Goal: Task Accomplishment & Management: Use online tool/utility

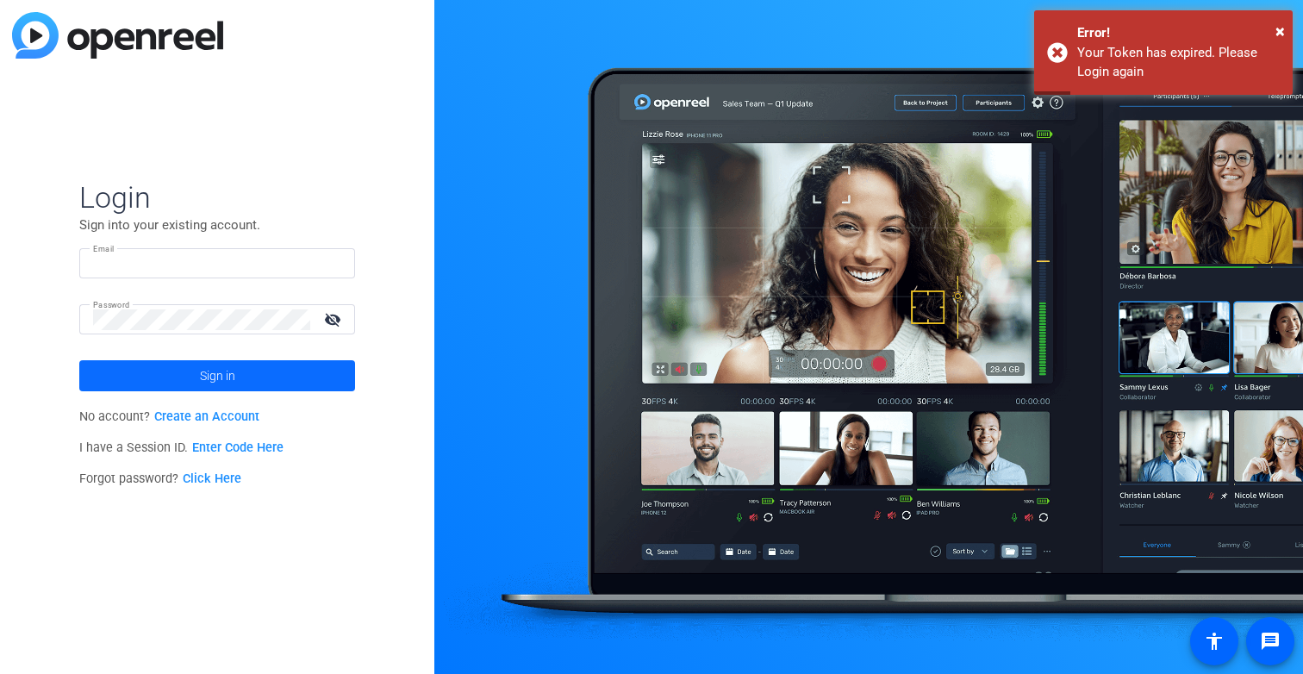
type input "[EMAIL_ADDRESS][DOMAIN_NAME]"
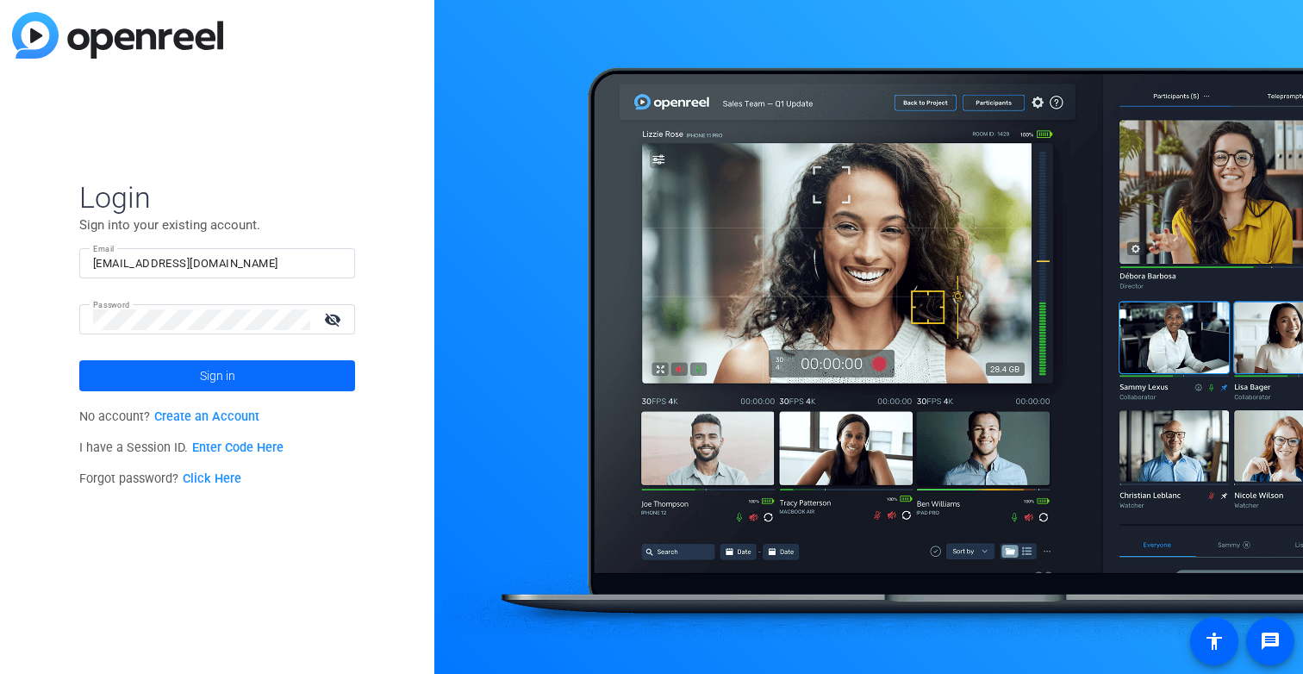
click at [290, 375] on span at bounding box center [217, 375] width 276 height 41
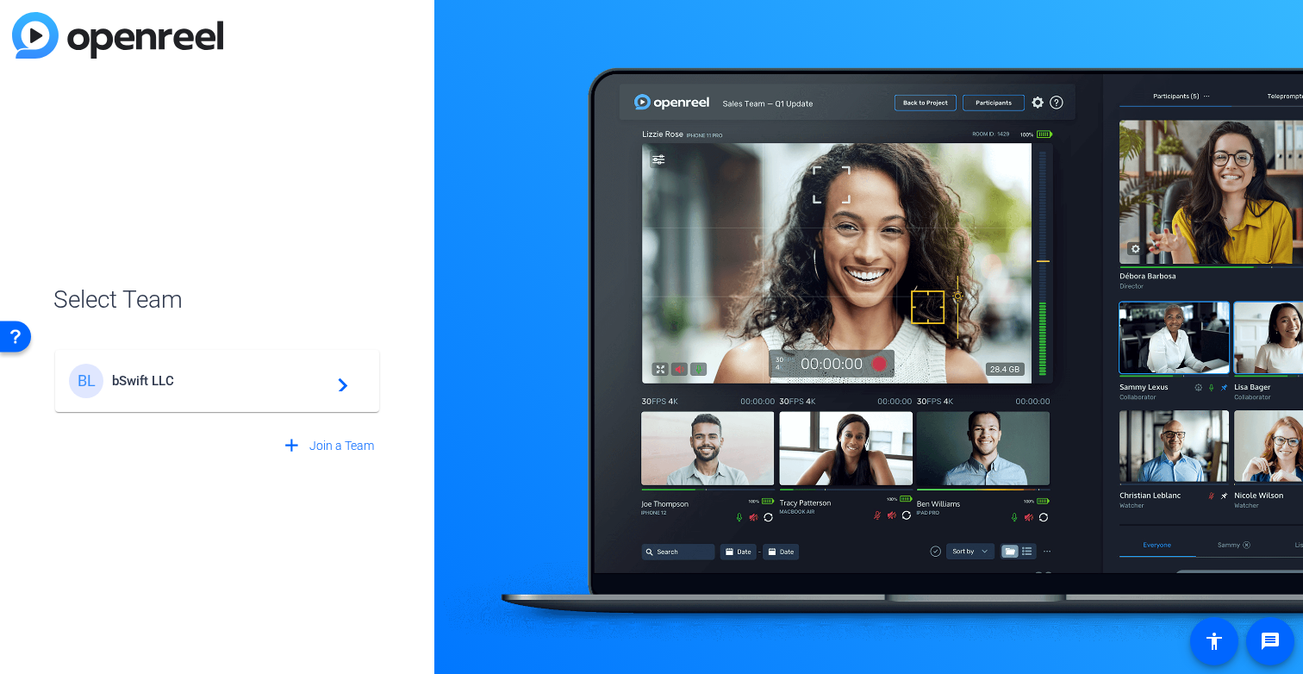
click at [226, 373] on span "bSwift LLC" at bounding box center [219, 381] width 215 height 16
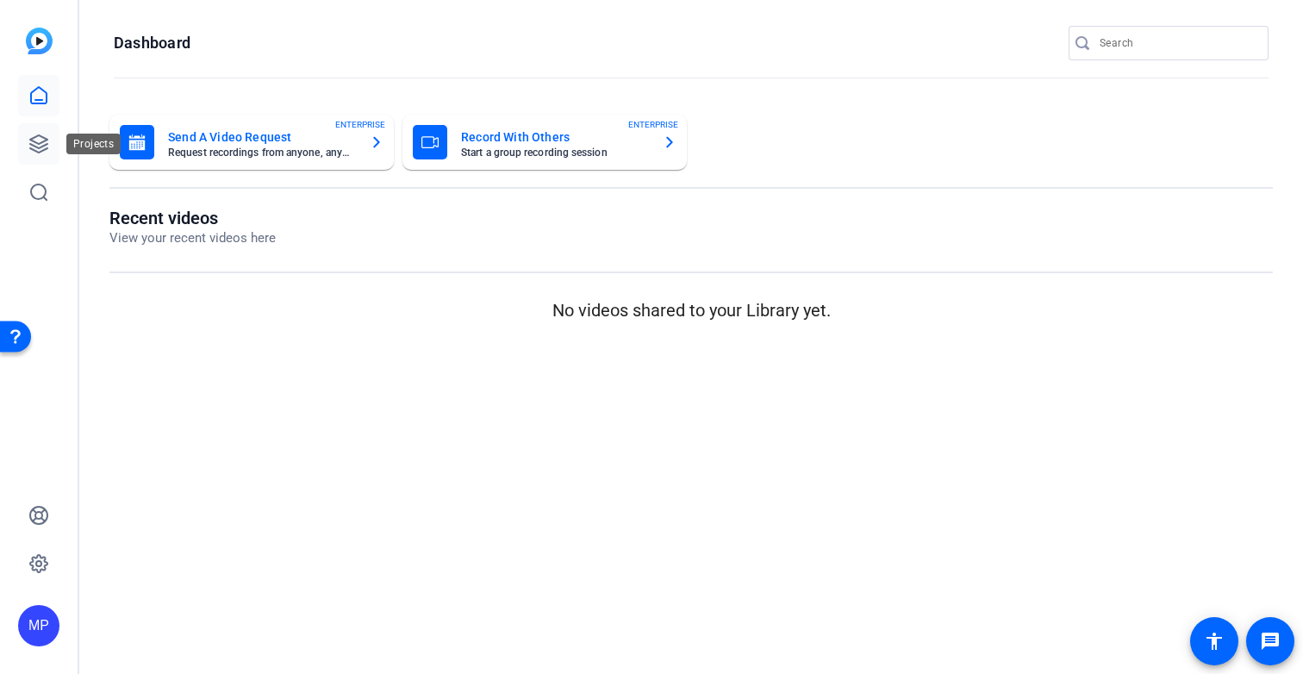
click at [40, 140] on icon at bounding box center [38, 144] width 21 height 21
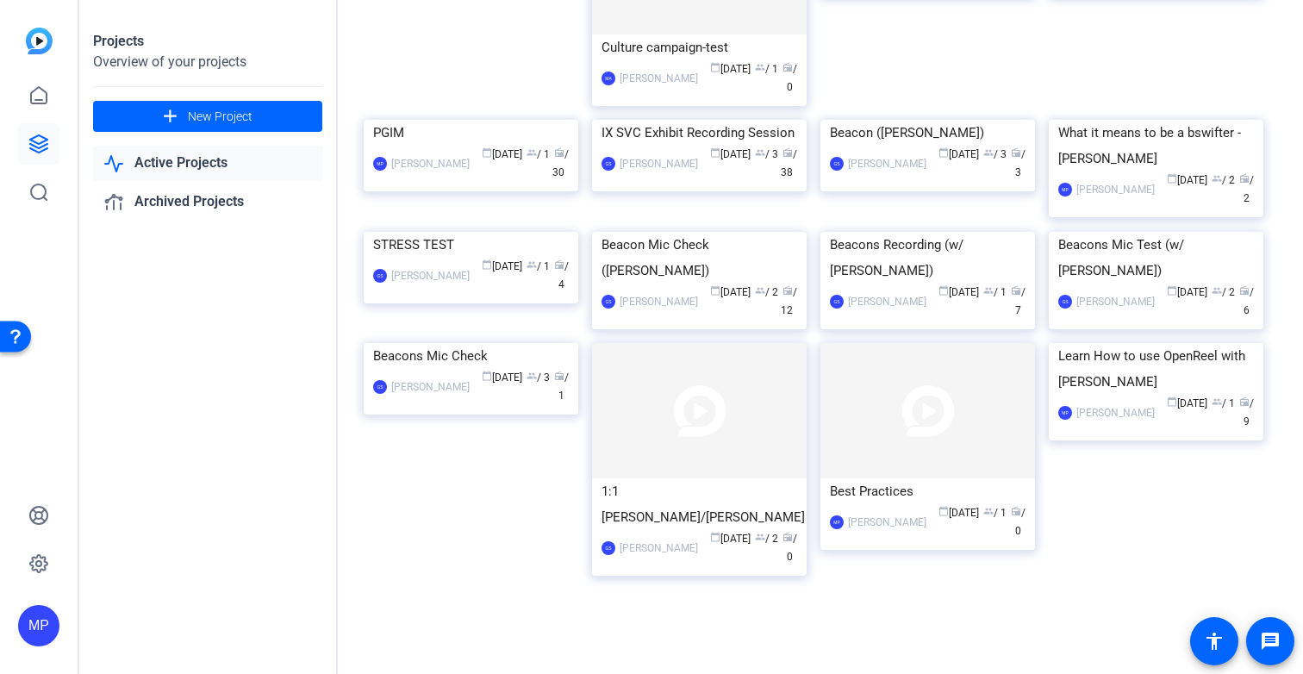
scroll to position [174, 0]
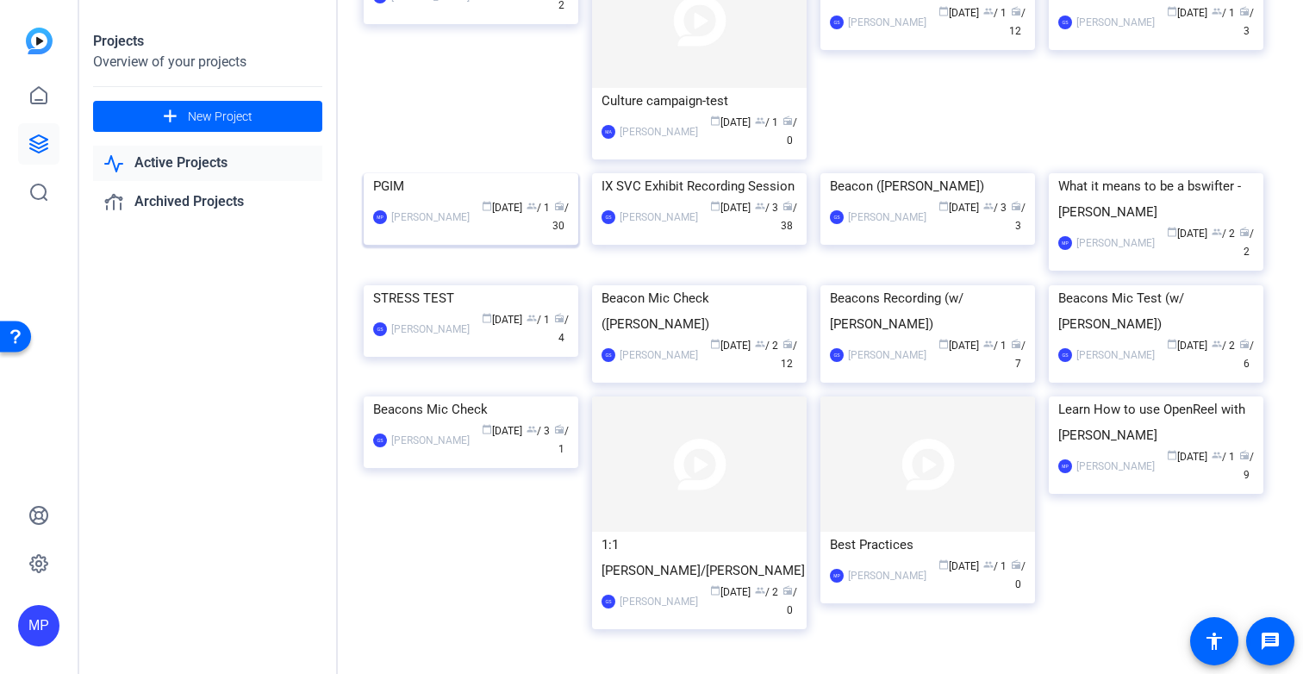
click at [471, 173] on img at bounding box center [471, 173] width 215 height 0
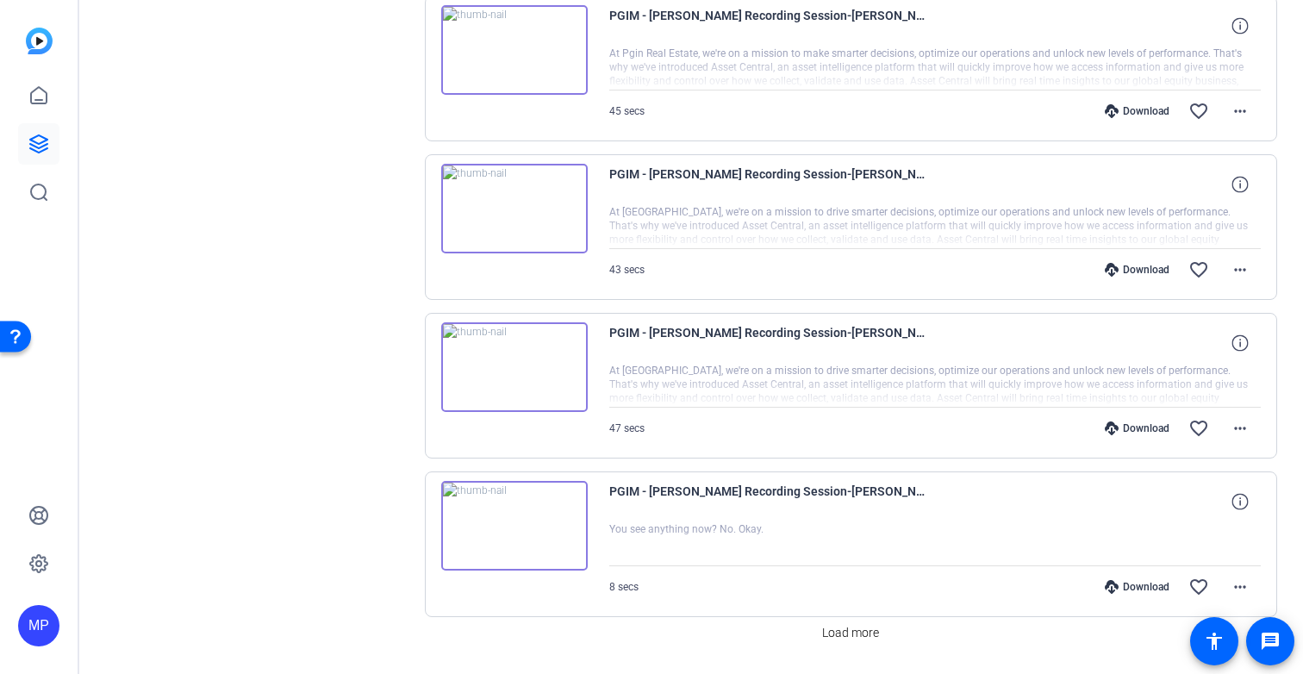
scroll to position [1232, 0]
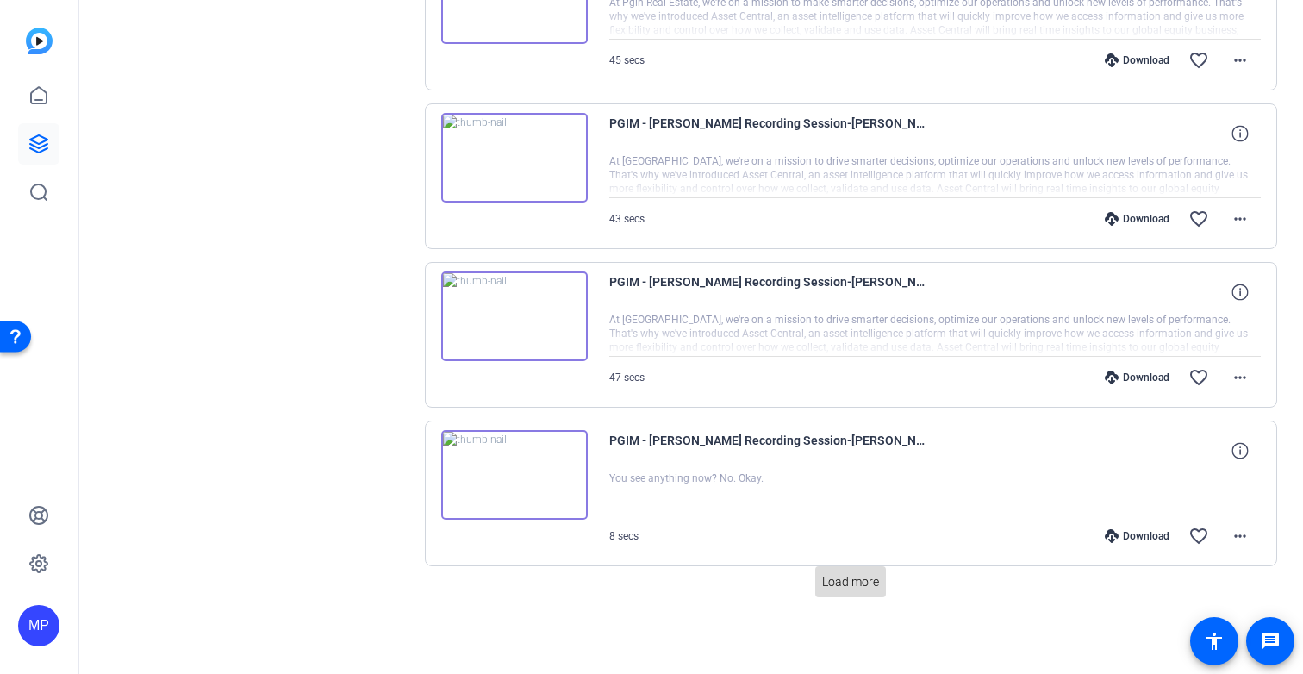
click at [861, 586] on span "Load more" at bounding box center [850, 582] width 57 height 18
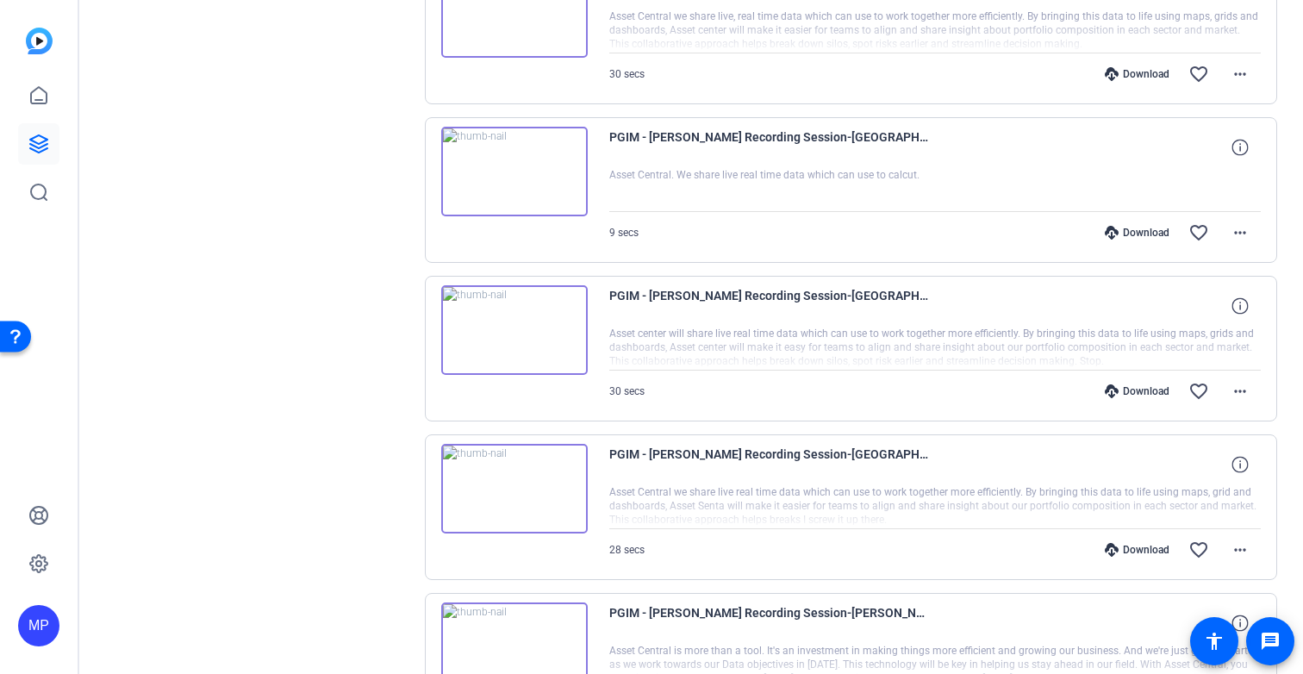
scroll to position [2818, 0]
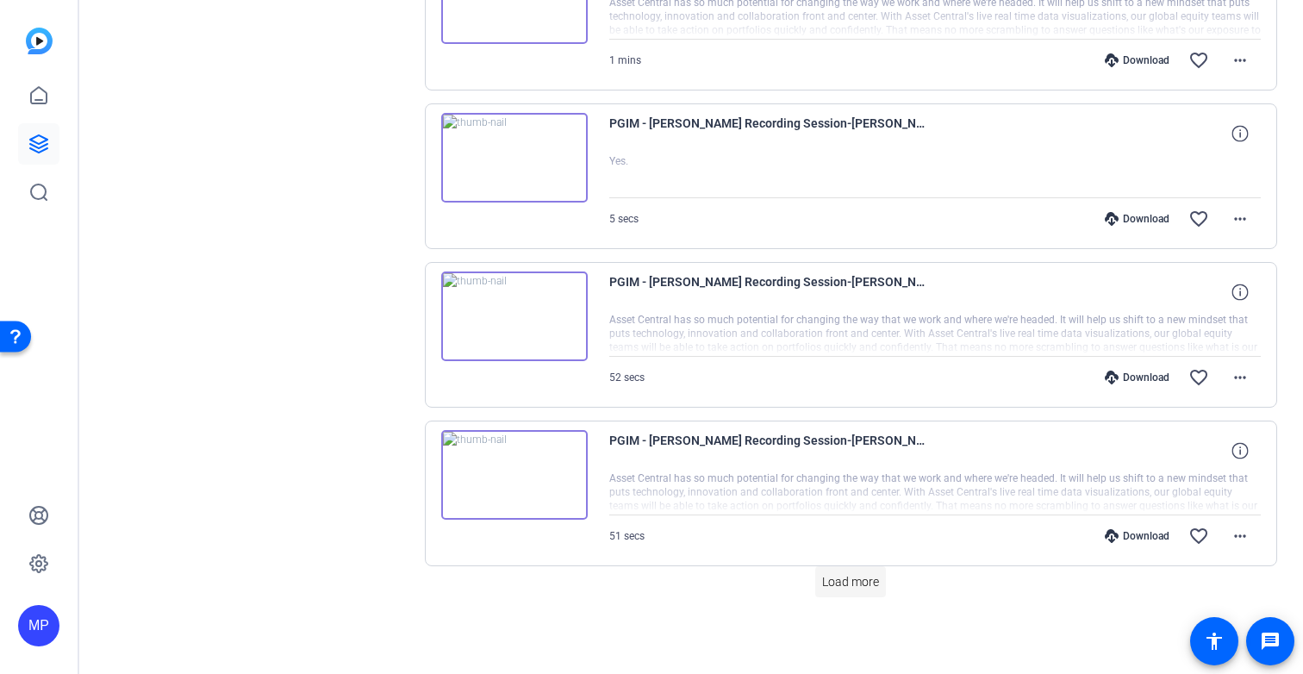
click at [850, 577] on span "Load more" at bounding box center [850, 582] width 57 height 18
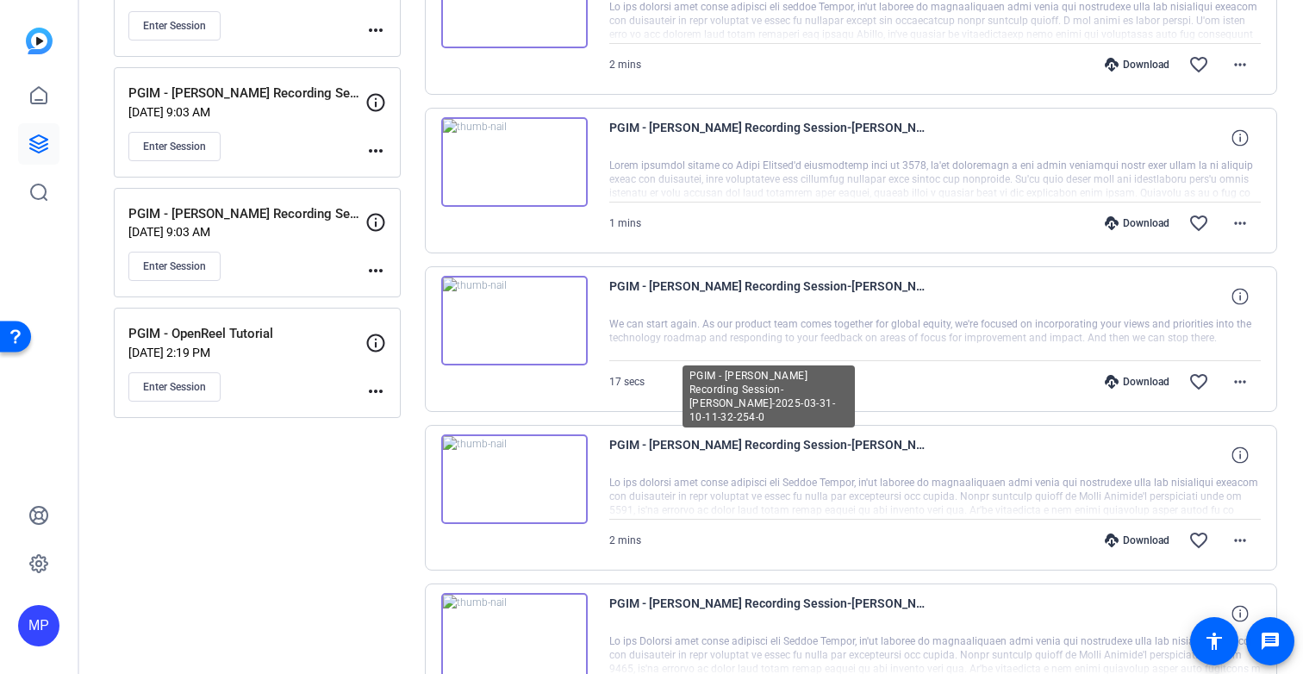
scroll to position [0, 0]
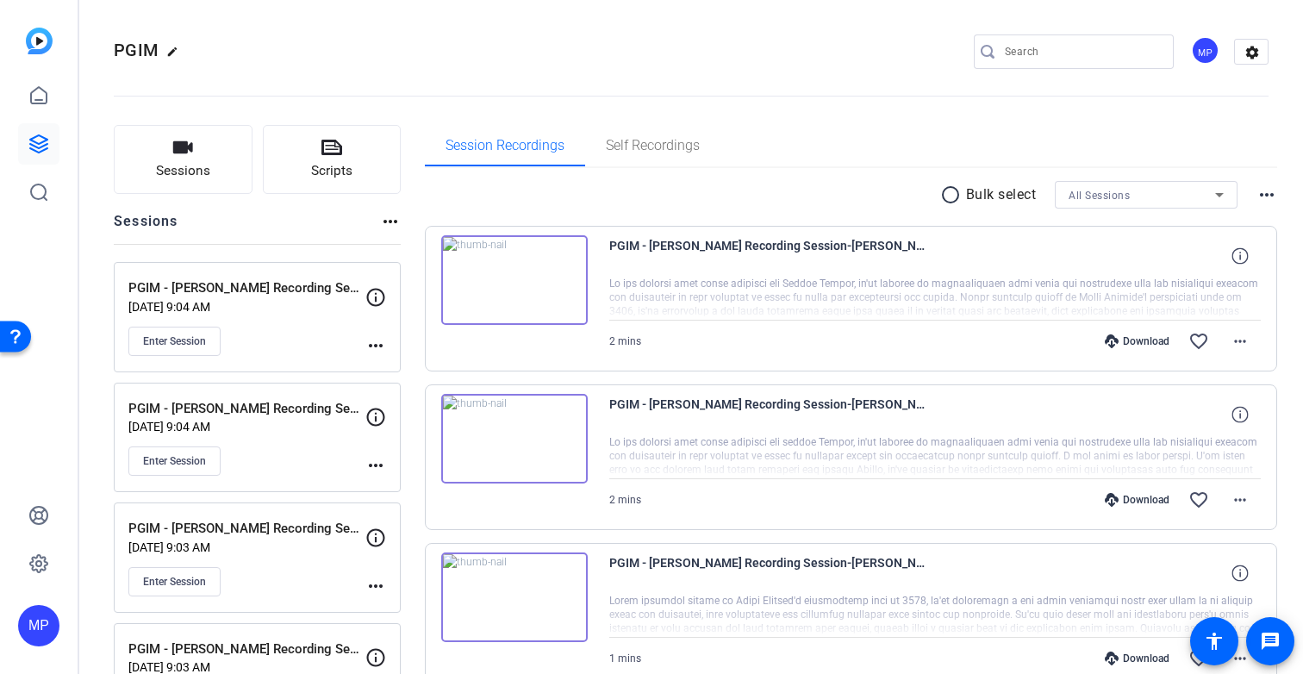
click at [34, 49] on img at bounding box center [39, 41] width 27 height 27
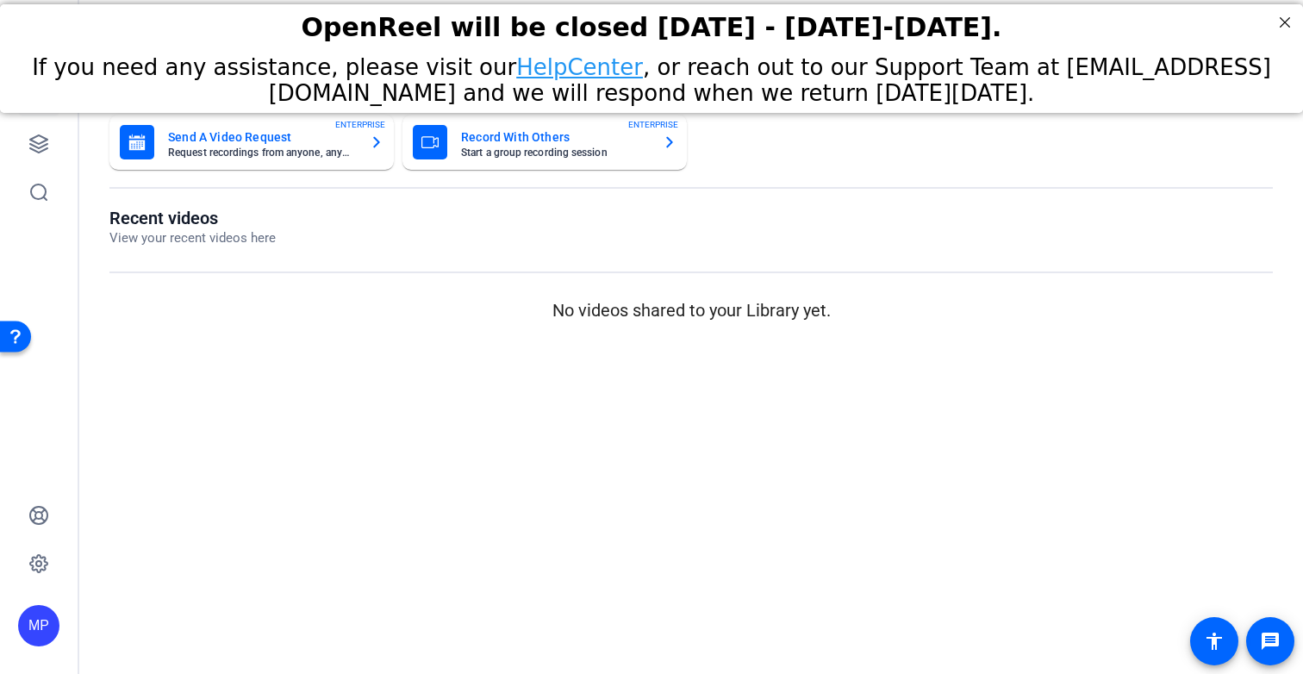
click at [310, 356] on mat-sidenav-content "Dashboard Send A Video Request Request recordings from anyone, anywhere ENTERPR…" at bounding box center [691, 337] width 1224 height 674
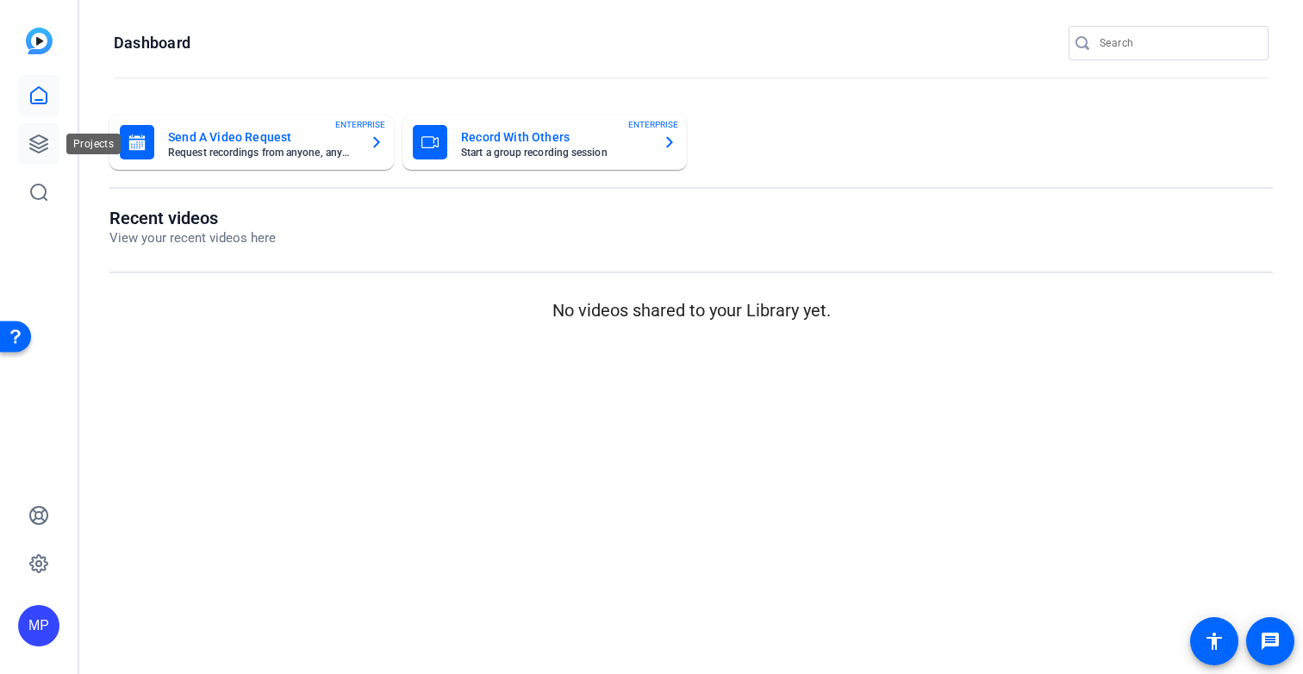
click at [48, 145] on icon at bounding box center [38, 144] width 21 height 21
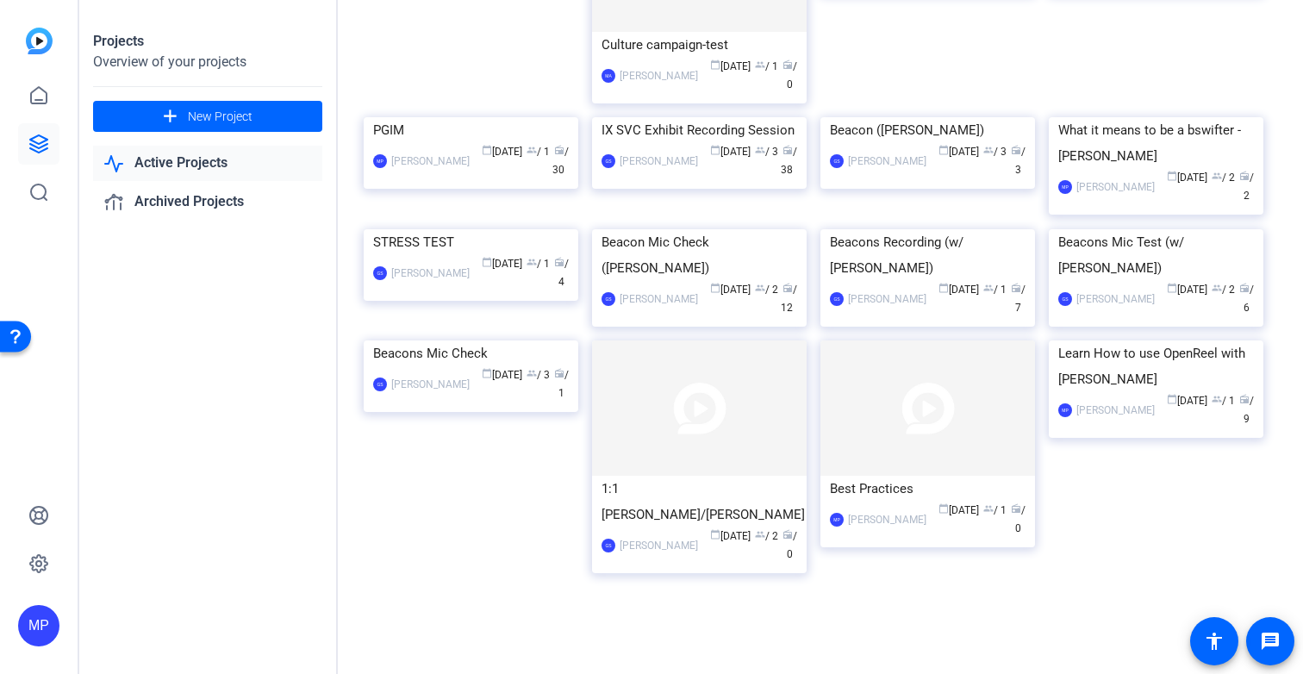
scroll to position [402, 0]
click at [490, 229] on img at bounding box center [471, 229] width 215 height 0
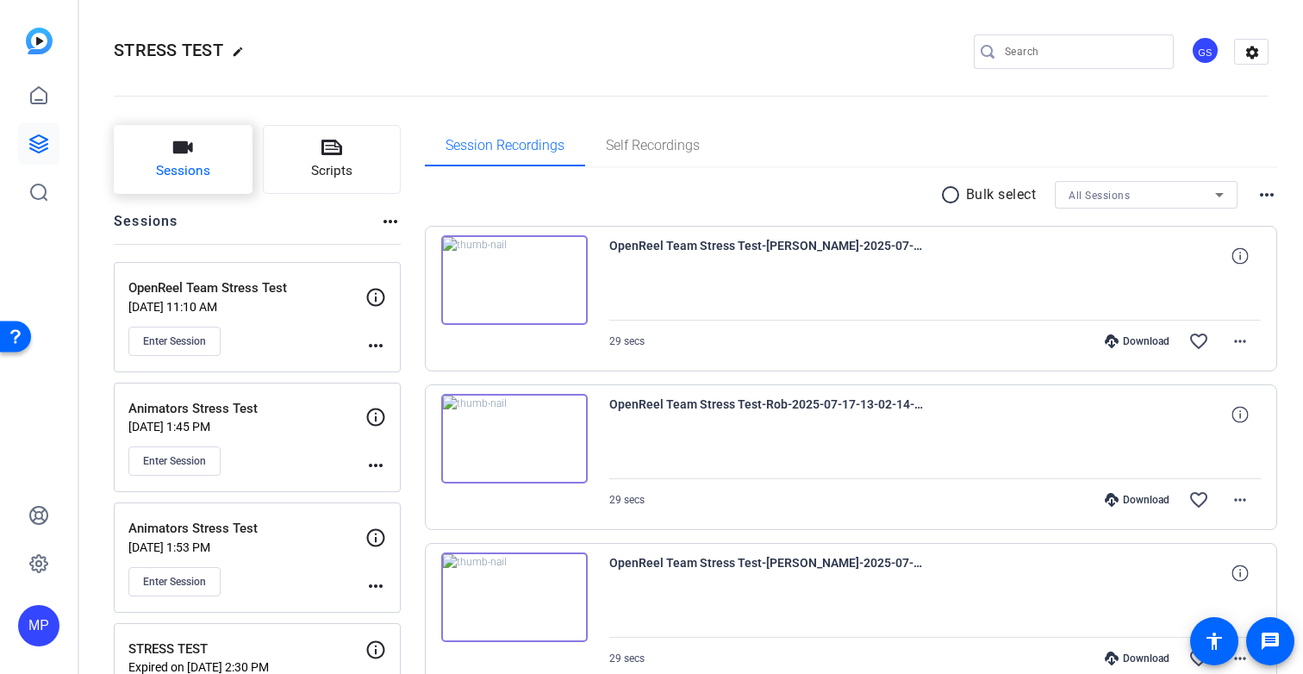
click at [183, 143] on icon "button" at bounding box center [183, 147] width 20 height 12
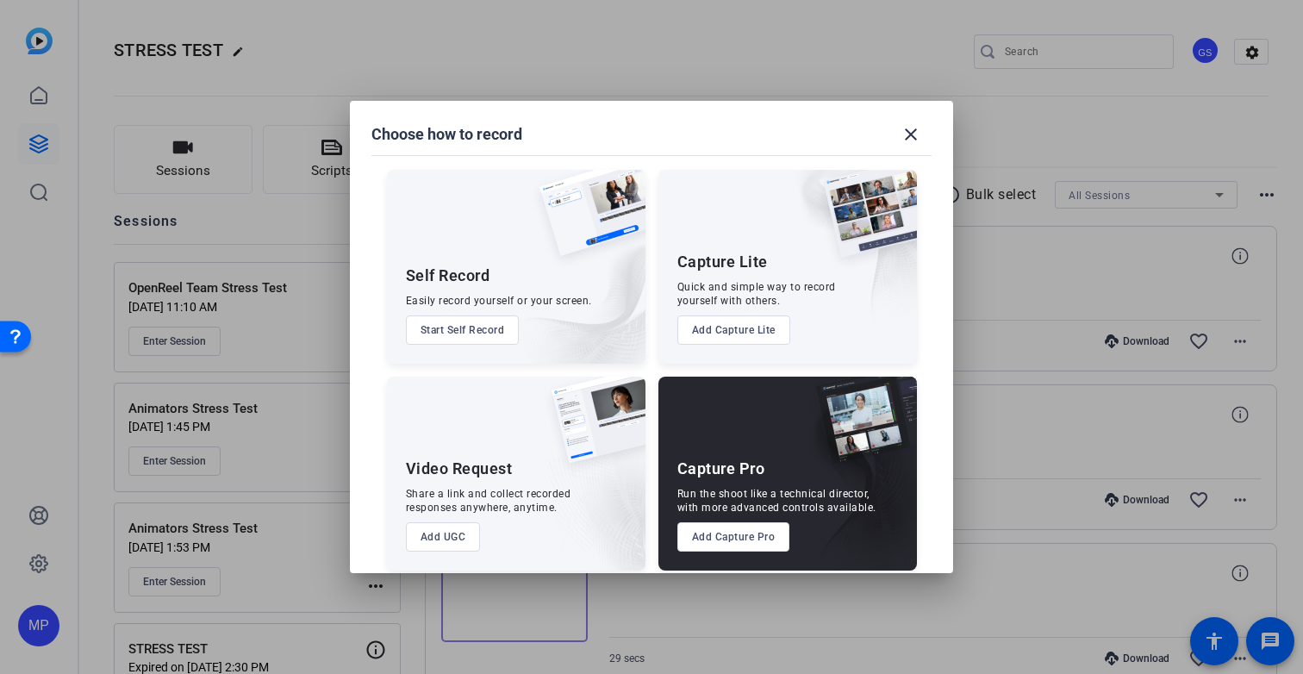
click at [751, 326] on button "Add Capture Lite" at bounding box center [733, 329] width 113 height 29
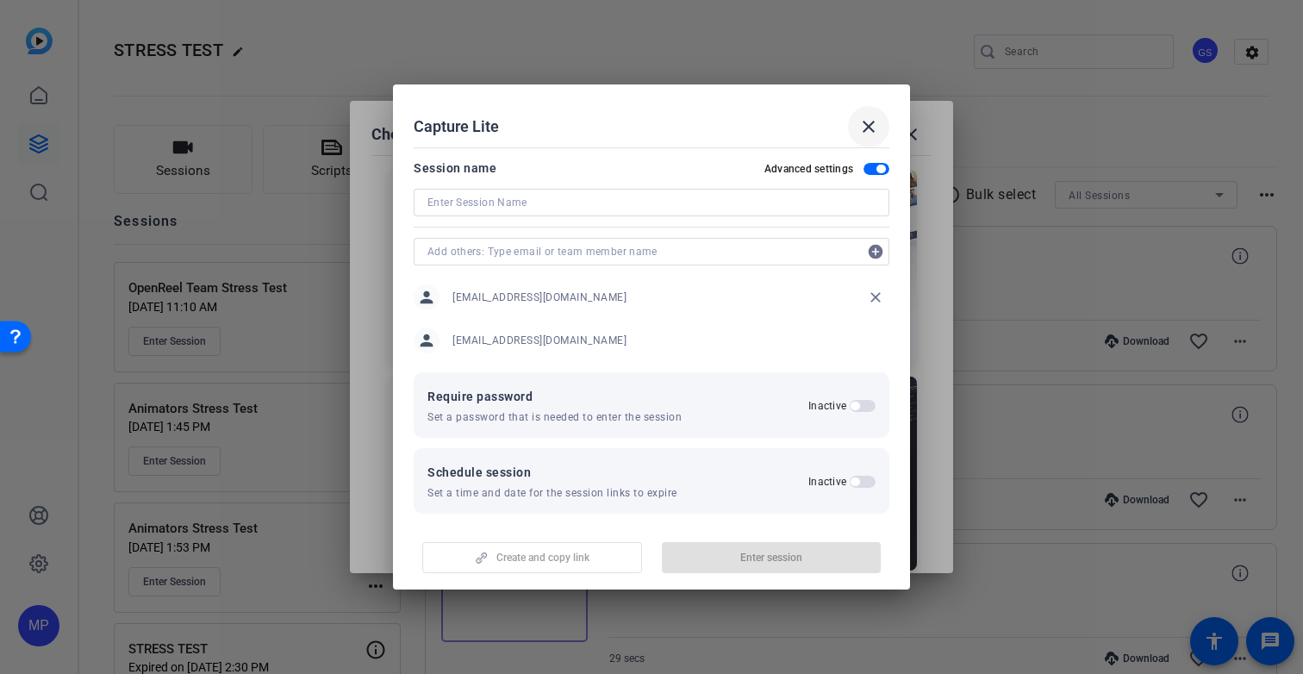
click at [864, 120] on mat-icon "close" at bounding box center [868, 126] width 21 height 21
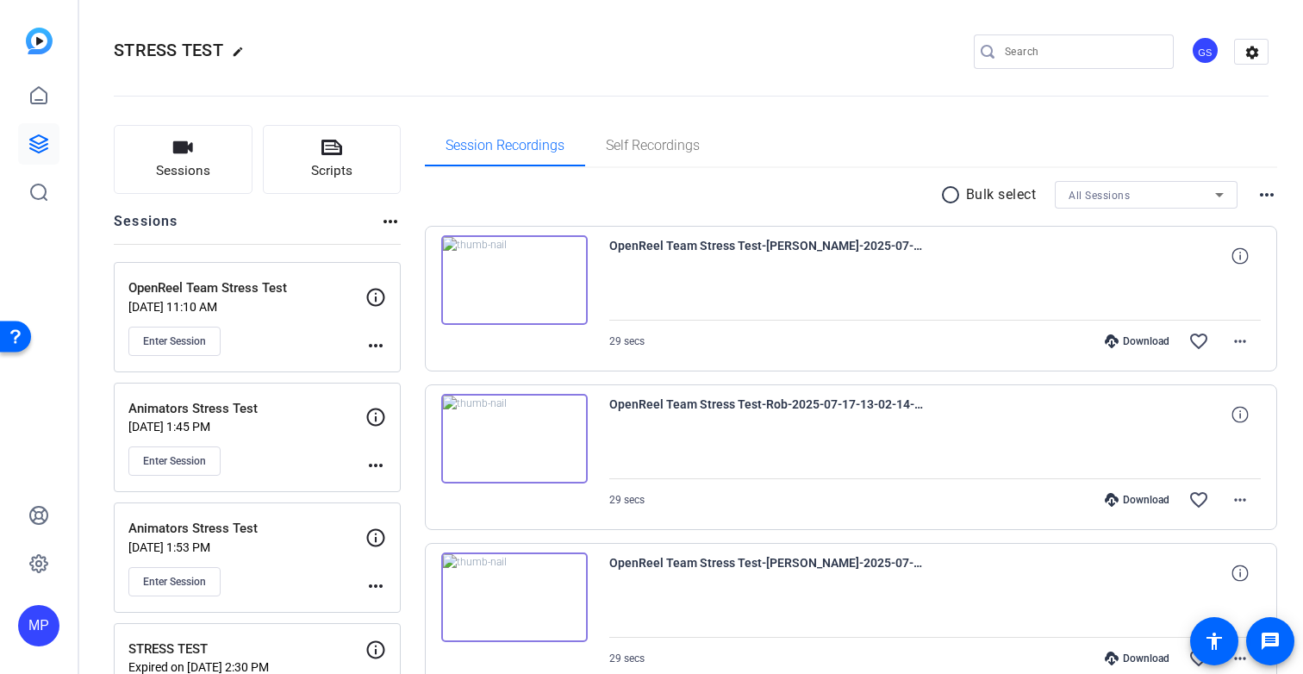
scroll to position [250, 0]
